Goal: Task Accomplishment & Management: Use online tool/utility

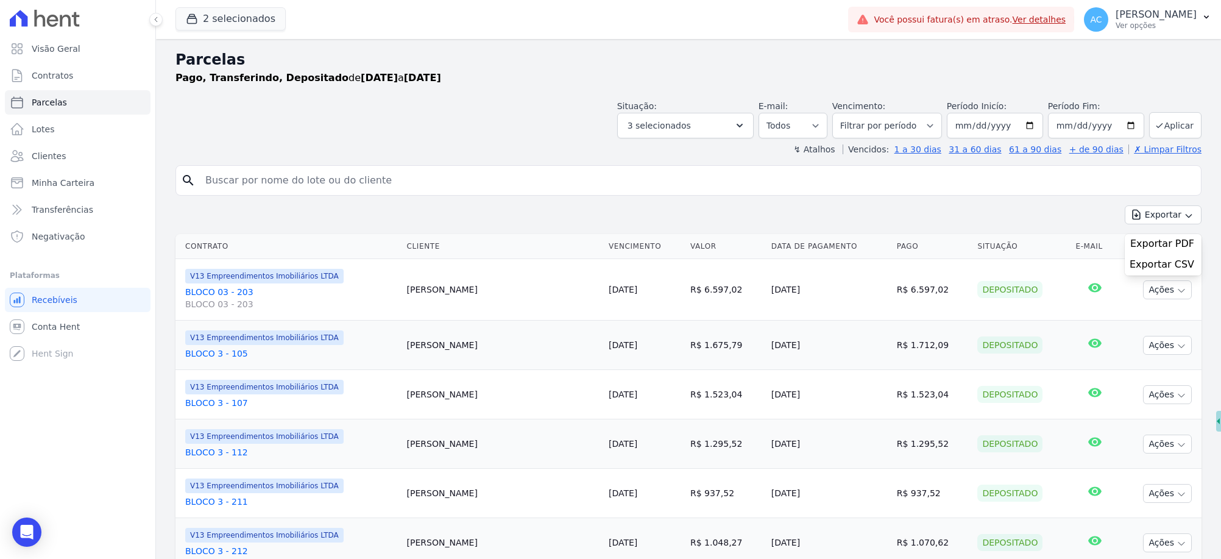
select select
click at [679, 122] on span "3 selecionados" at bounding box center [658, 125] width 63 height 15
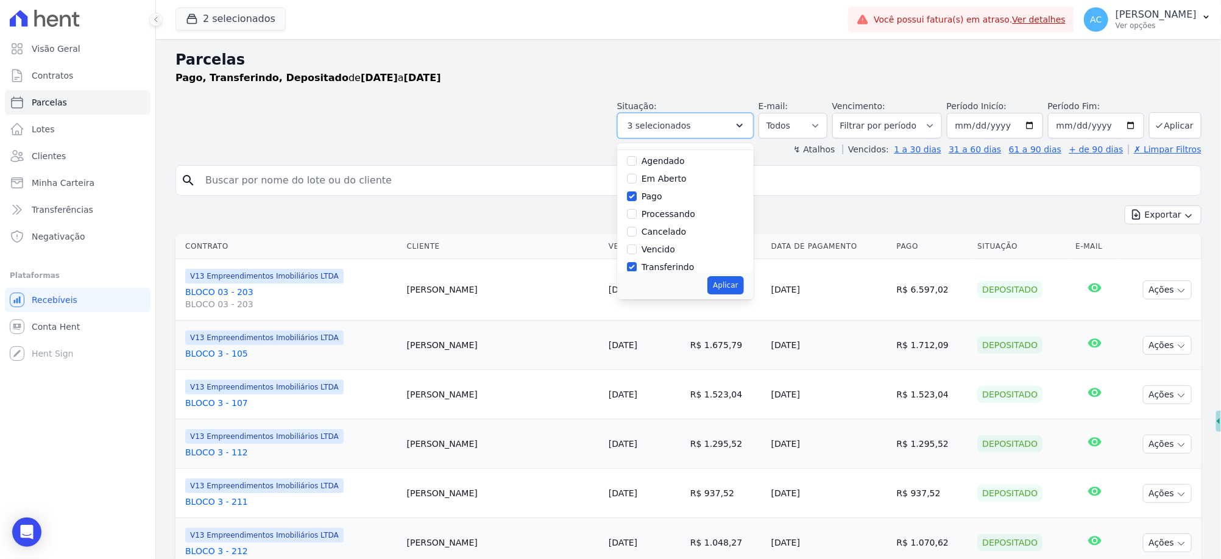
scroll to position [76, 0]
click at [637, 207] on input "Transferindo" at bounding box center [632, 210] width 10 height 10
checkbox input "false"
click at [736, 281] on button "Aplicar" at bounding box center [725, 285] width 36 height 18
select select "paid"
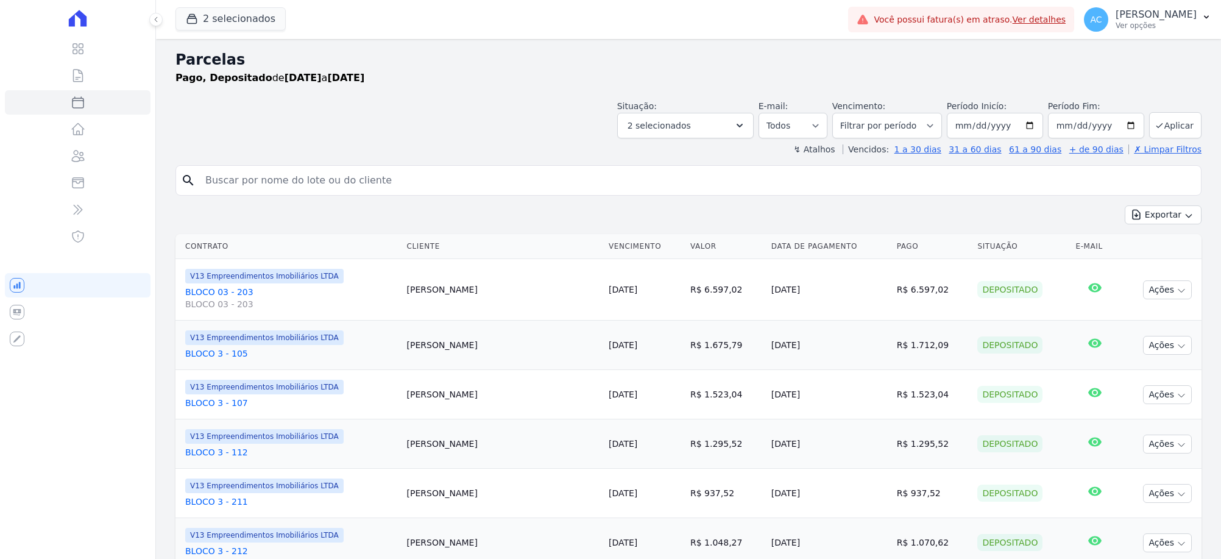
select select
click at [210, 23] on button "2 selecionados" at bounding box center [230, 18] width 110 height 23
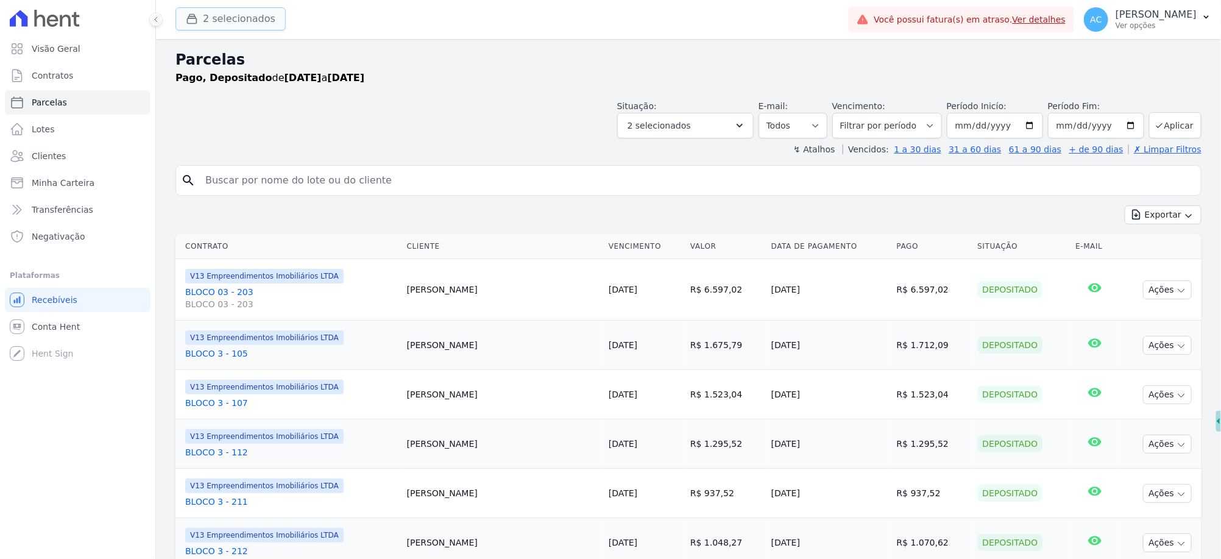
click at [230, 21] on button "2 selecionados" at bounding box center [230, 18] width 110 height 23
click at [210, 18] on button "2 selecionados" at bounding box center [230, 18] width 110 height 23
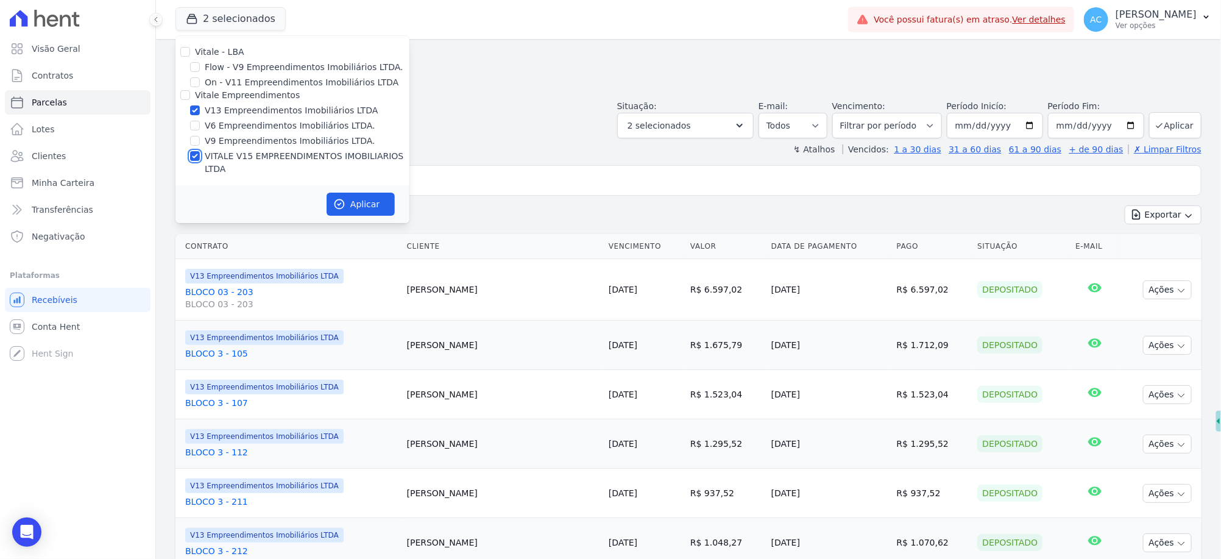
click at [195, 156] on input "VITALE V15 EMPREENDIMENTOS IMOBILIARIOS LTDA" at bounding box center [195, 156] width 10 height 10
checkbox input "false"
click at [358, 194] on button "Aplicar" at bounding box center [360, 203] width 68 height 23
select select
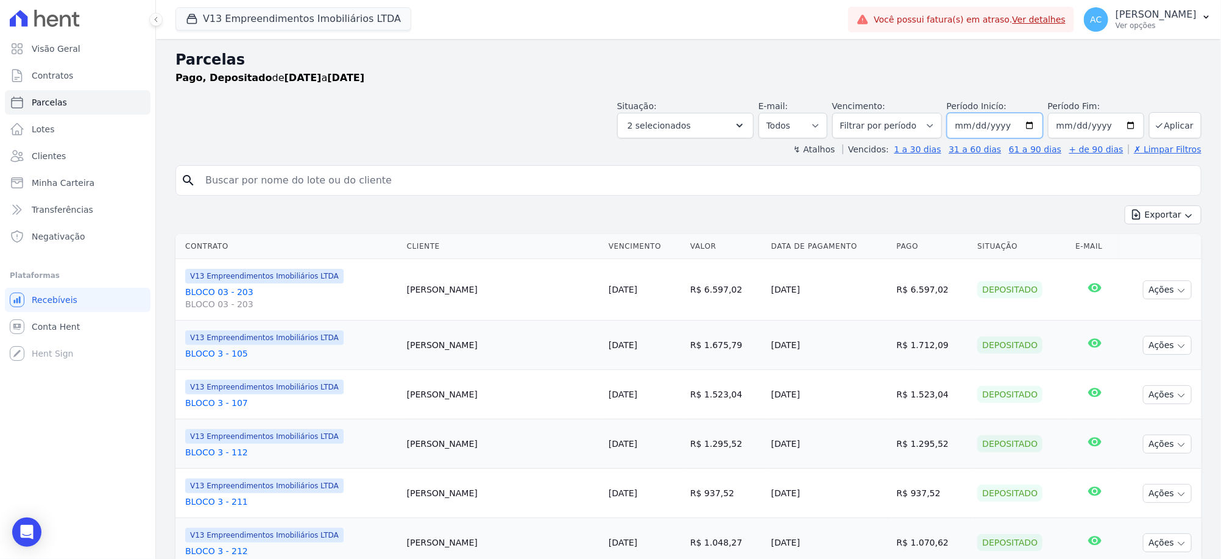
click at [959, 125] on input "[DATE]" at bounding box center [995, 126] width 96 height 26
type input "[DATE]"
click at [1166, 124] on button "Aplicar" at bounding box center [1175, 125] width 52 height 26
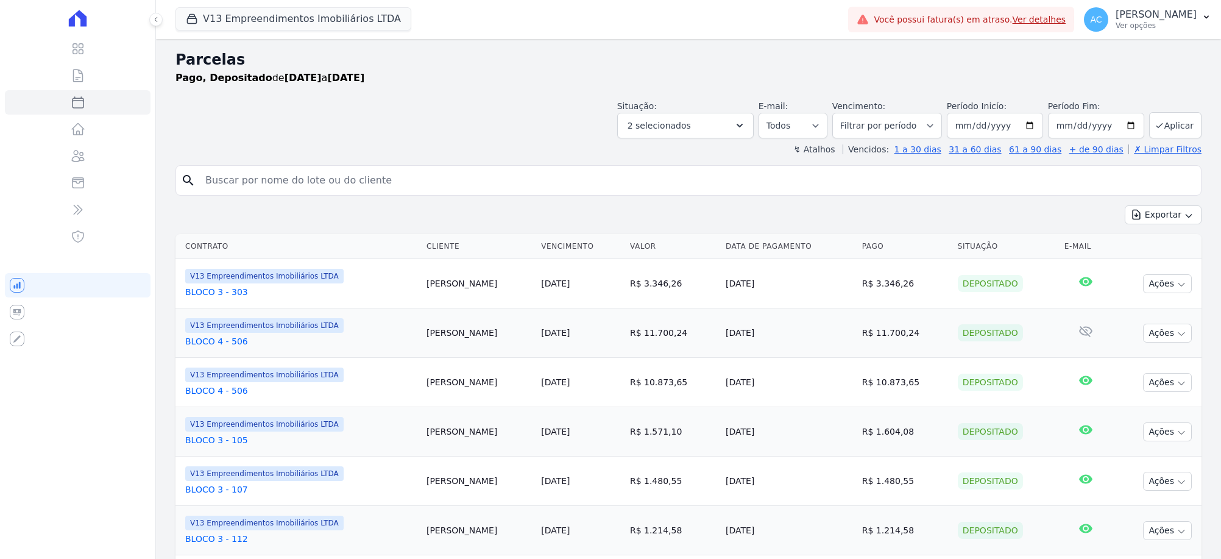
select select
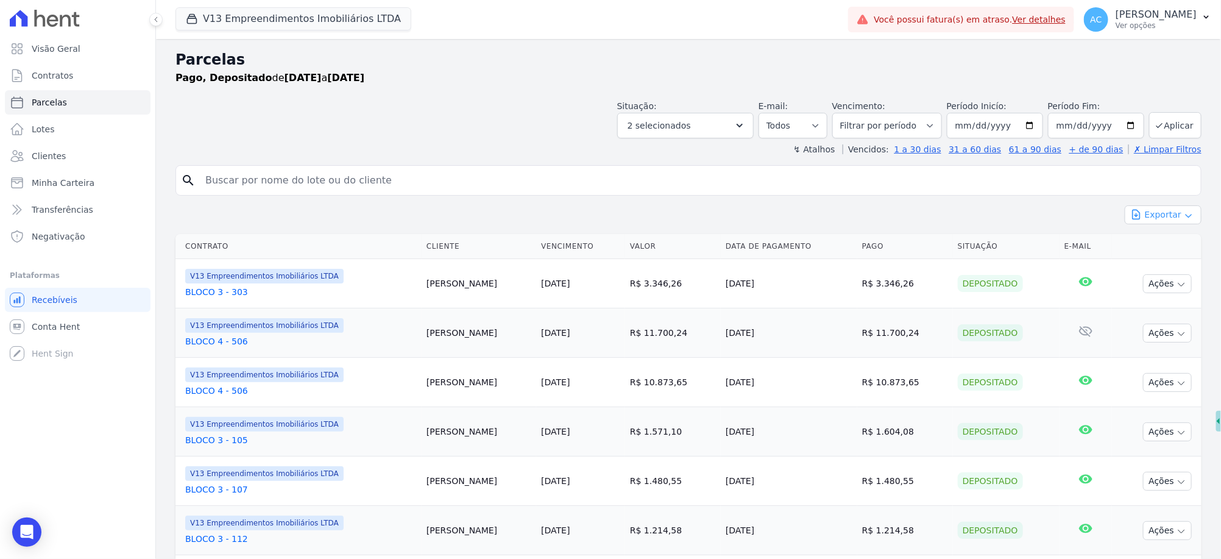
click at [1185, 214] on icon "button" at bounding box center [1187, 215] width 5 height 3
drag, startPoint x: 1155, startPoint y: 264, endPoint x: 725, endPoint y: 242, distance: 430.0
click at [1154, 264] on span "Exportar CSV" at bounding box center [1161, 264] width 65 height 12
